Goal: Download file/media

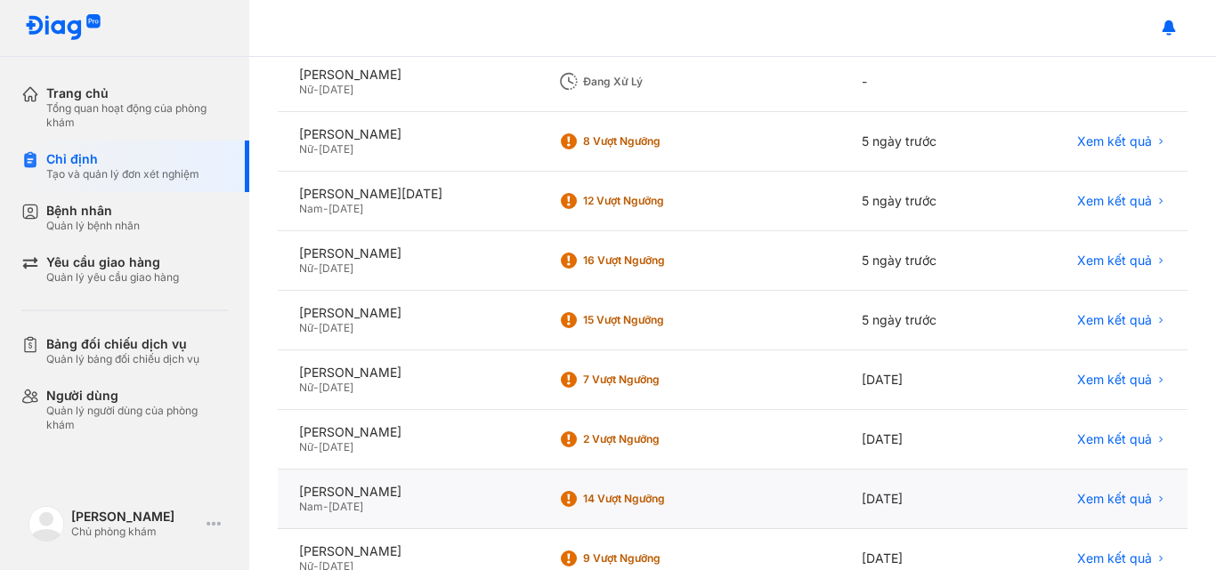
scroll to position [267, 0]
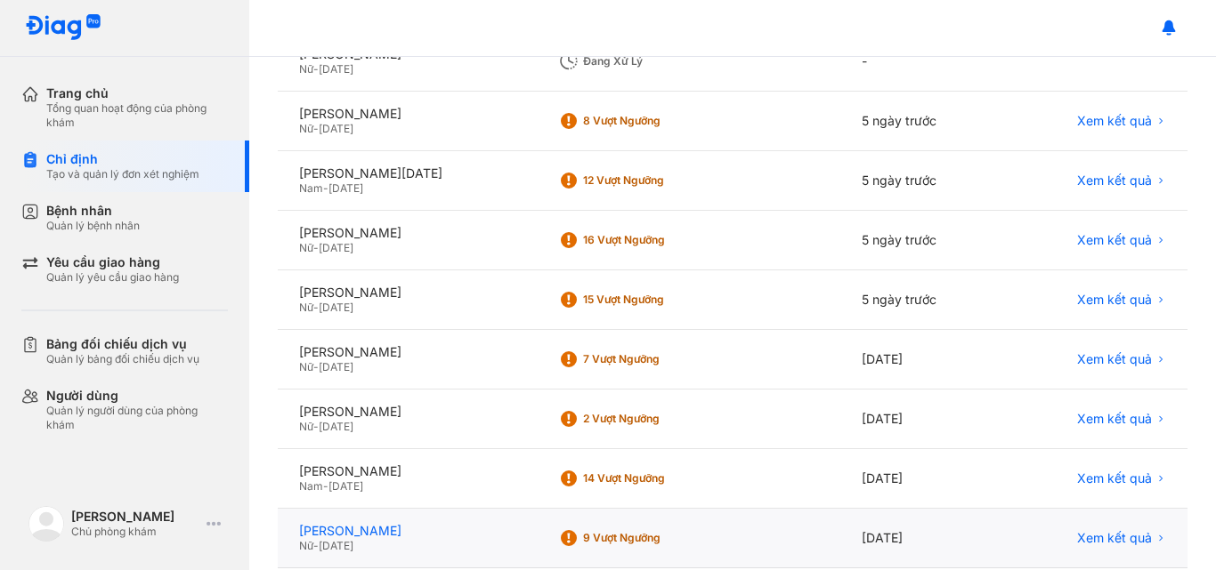
click at [380, 528] on div "[PERSON_NAME]" at bounding box center [407, 531] width 216 height 16
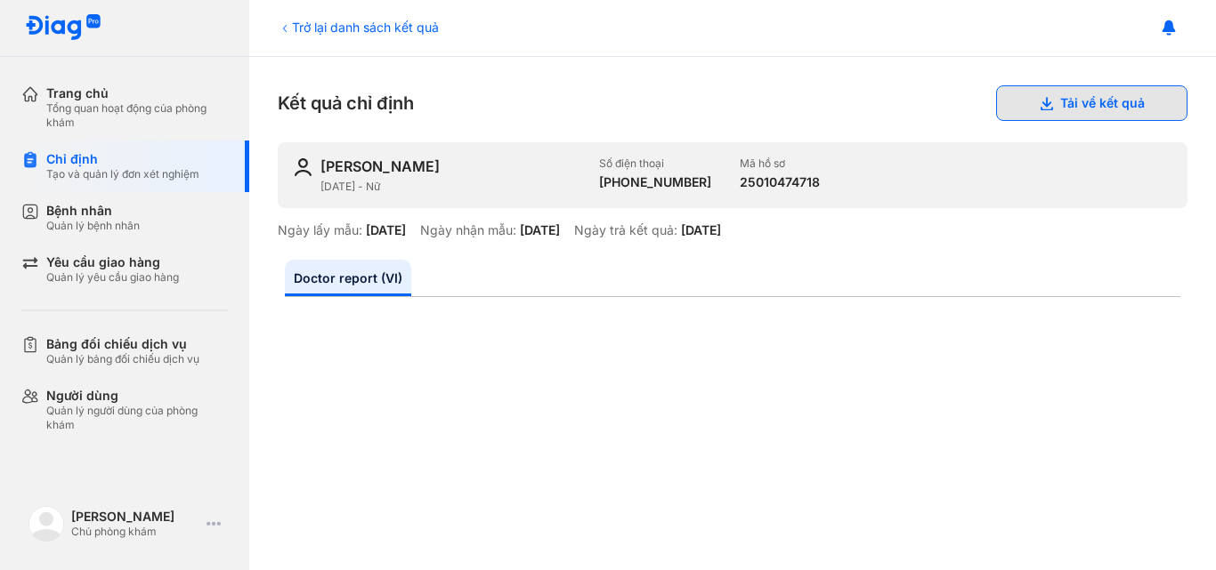
click at [1071, 101] on button "Tải về kết quả" at bounding box center [1091, 103] width 191 height 36
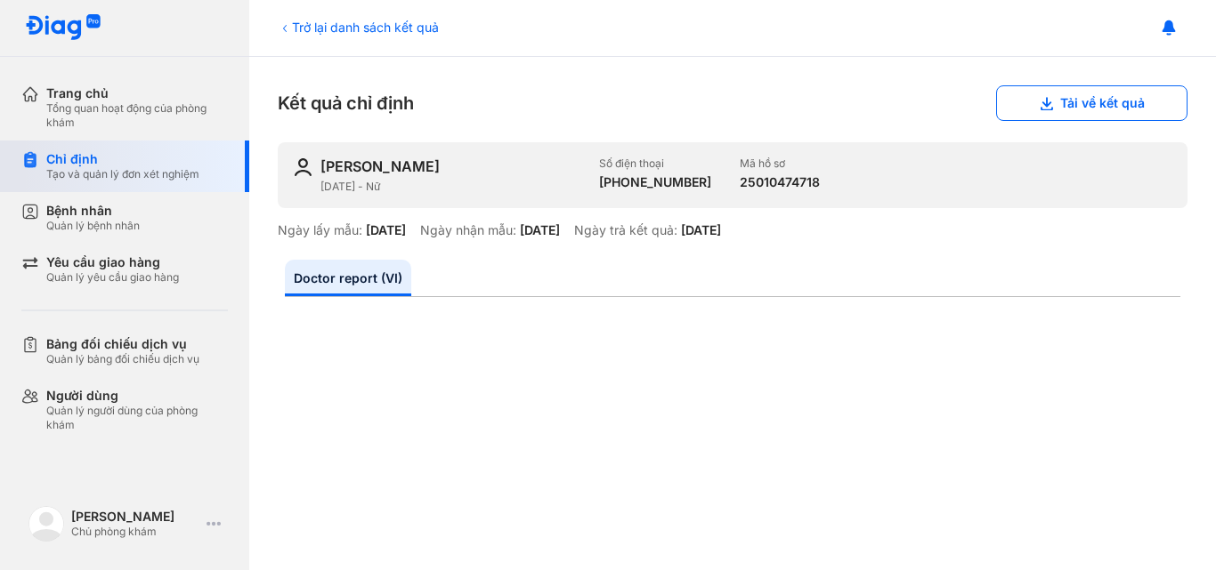
click at [123, 162] on div "Chỉ định" at bounding box center [122, 159] width 153 height 16
